Goal: Information Seeking & Learning: Compare options

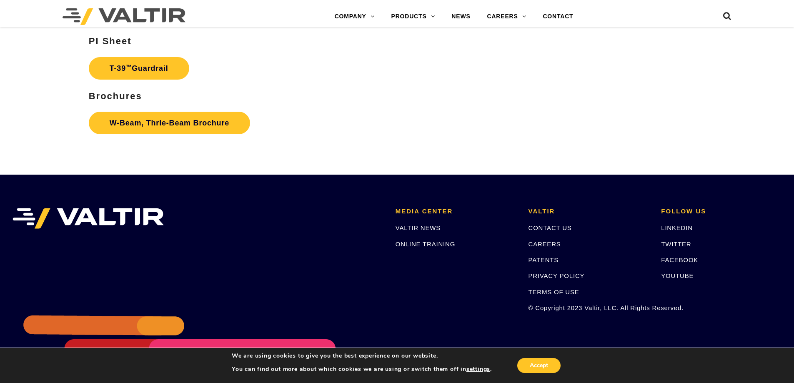
scroll to position [1228, 0]
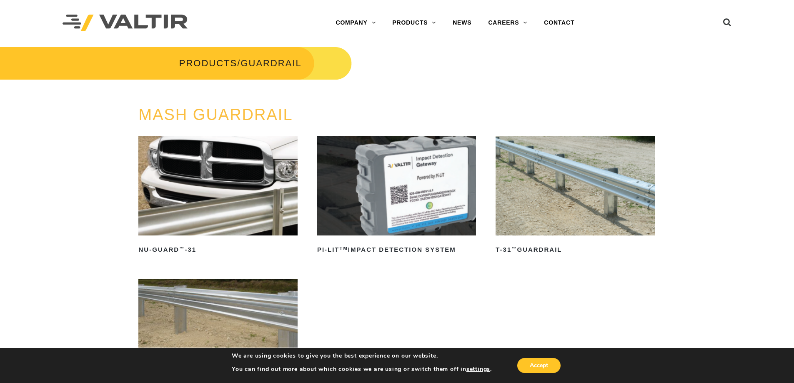
click at [698, 165] on div "MASH GUARDRAIL NU-GUARD ™ -31 Read more PI-LIT TM Impact Detection System Read …" at bounding box center [397, 283] width 794 height 355
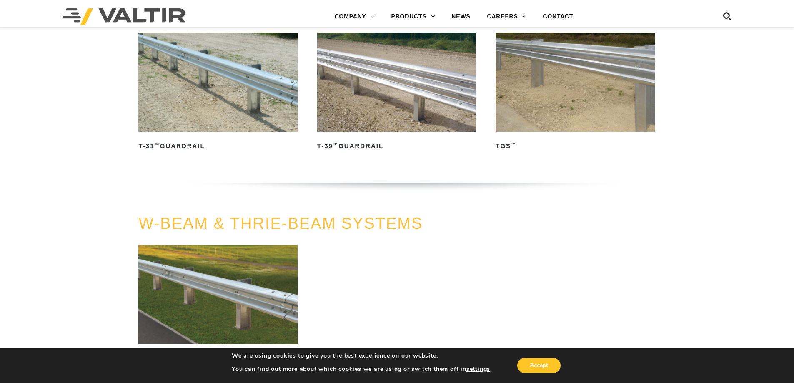
scroll to position [500, 0]
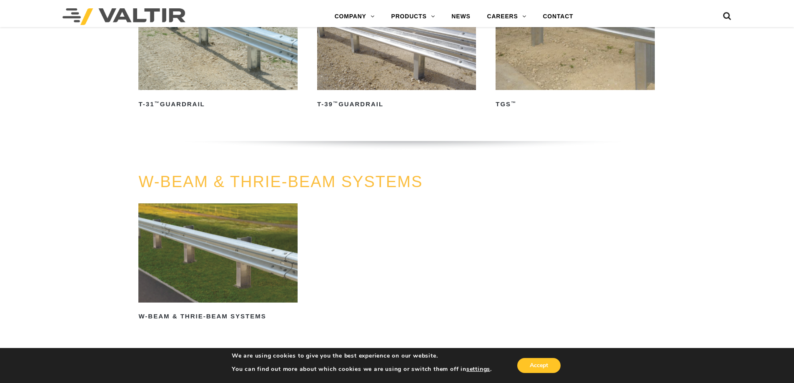
click at [705, 168] on div "GUARDRAIL T-31 ™ Guardrail Read more T-39 ™ Guardrail Read more TGS ™ Read more" at bounding box center [397, 67] width 794 height 213
